Goal: Task Accomplishment & Management: Complete application form

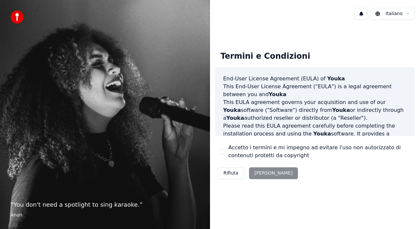
click at [228, 153] on div "Accetto i termini e mi impegno ad evitare l'uso non autorizzato di contenuti pr…" at bounding box center [314, 152] width 189 height 16
click at [220, 150] on button "Accetto i termini e mi impegno ad evitare l'uso non autorizzato di contenuti pr…" at bounding box center [222, 151] width 5 height 5
click at [263, 171] on button "[PERSON_NAME]" at bounding box center [273, 173] width 49 height 12
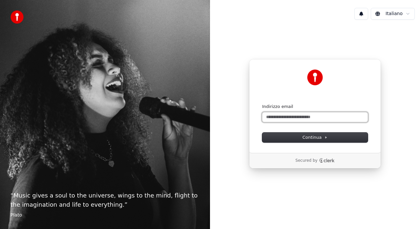
click at [300, 117] on input "Indirizzo email" at bounding box center [315, 117] width 106 height 10
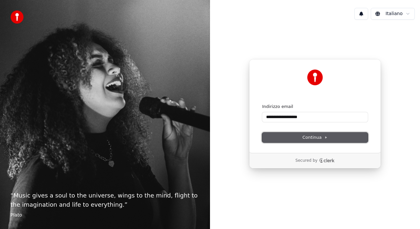
click at [329, 139] on button "Continua" at bounding box center [315, 138] width 106 height 10
type input "**********"
